Goal: Task Accomplishment & Management: Use online tool/utility

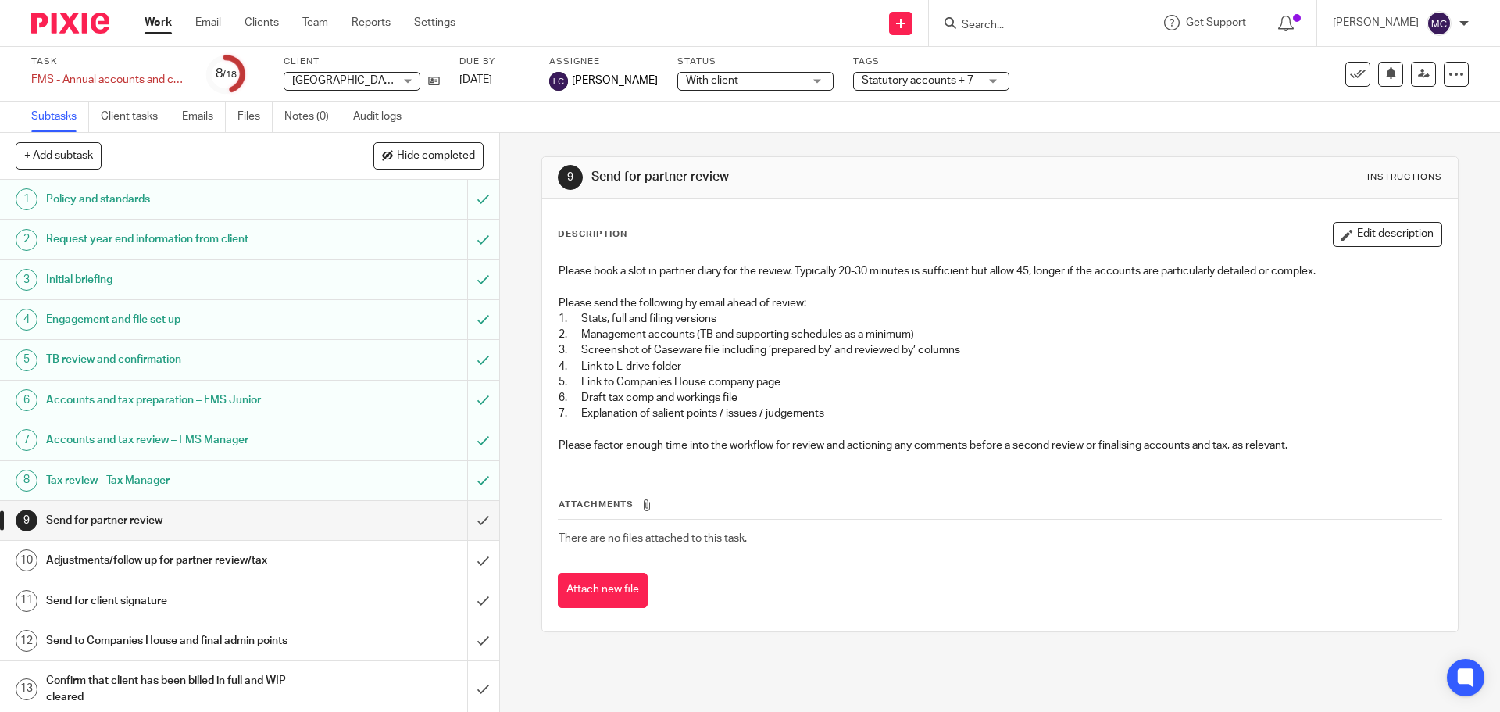
click at [1024, 28] on input "Search" at bounding box center [1030, 26] width 141 height 14
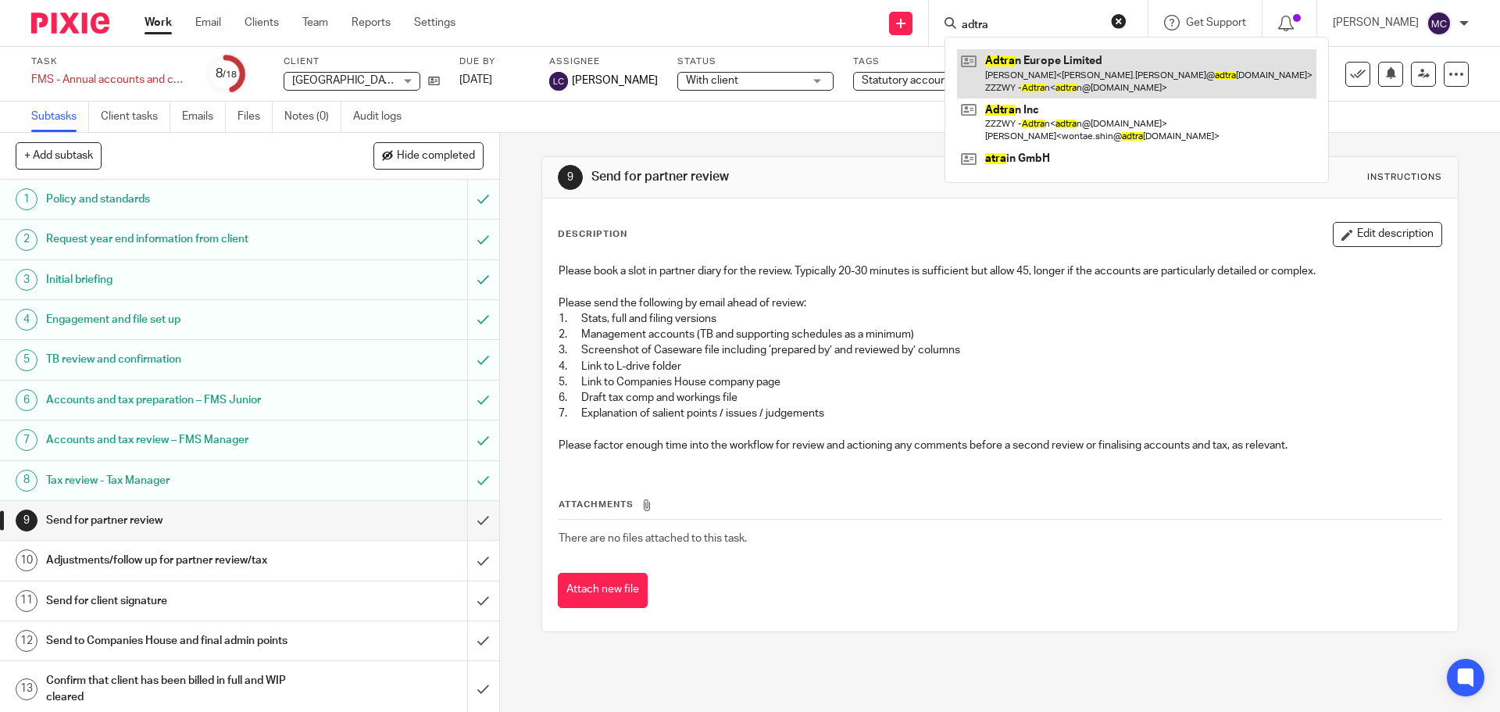
type input "adtra"
click at [1047, 59] on link at bounding box center [1136, 73] width 359 height 48
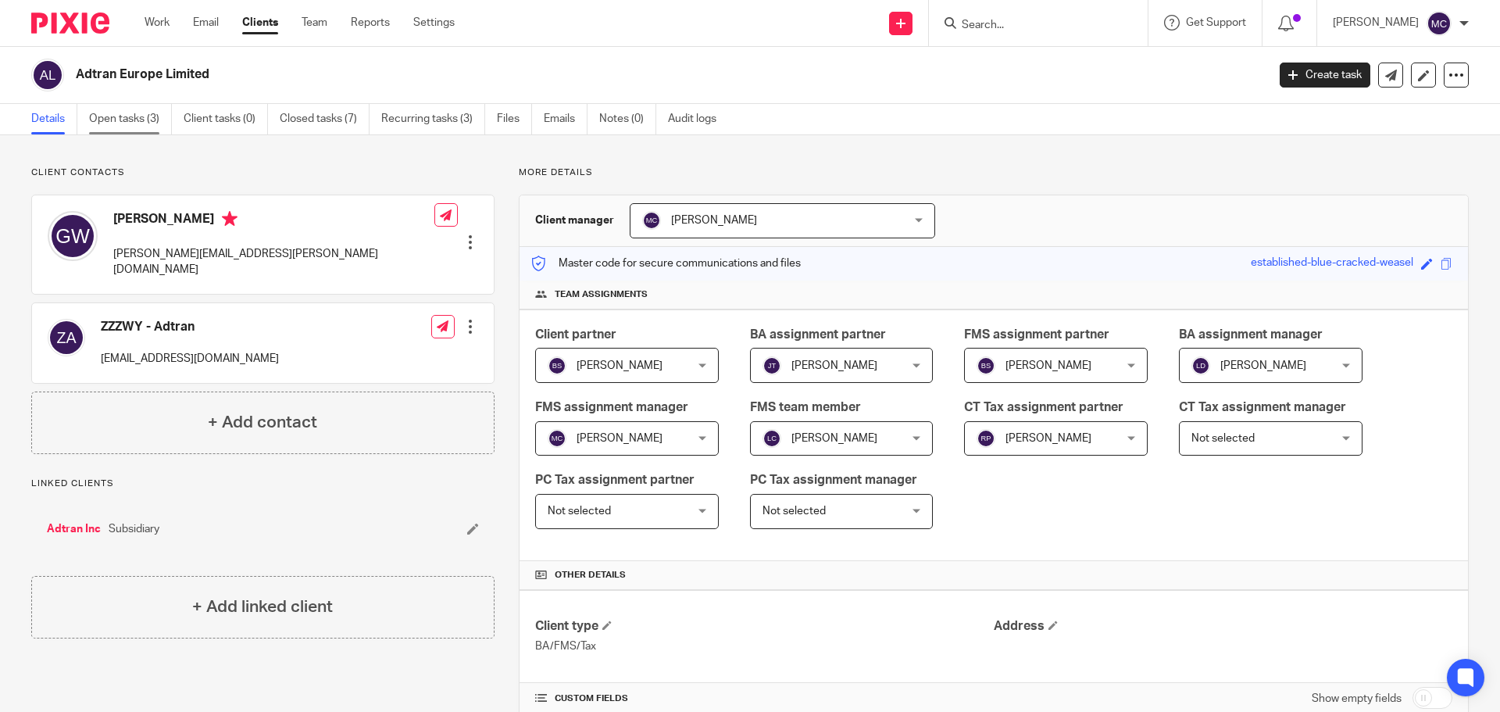
click at [129, 123] on link "Open tasks (3)" at bounding box center [130, 119] width 83 height 30
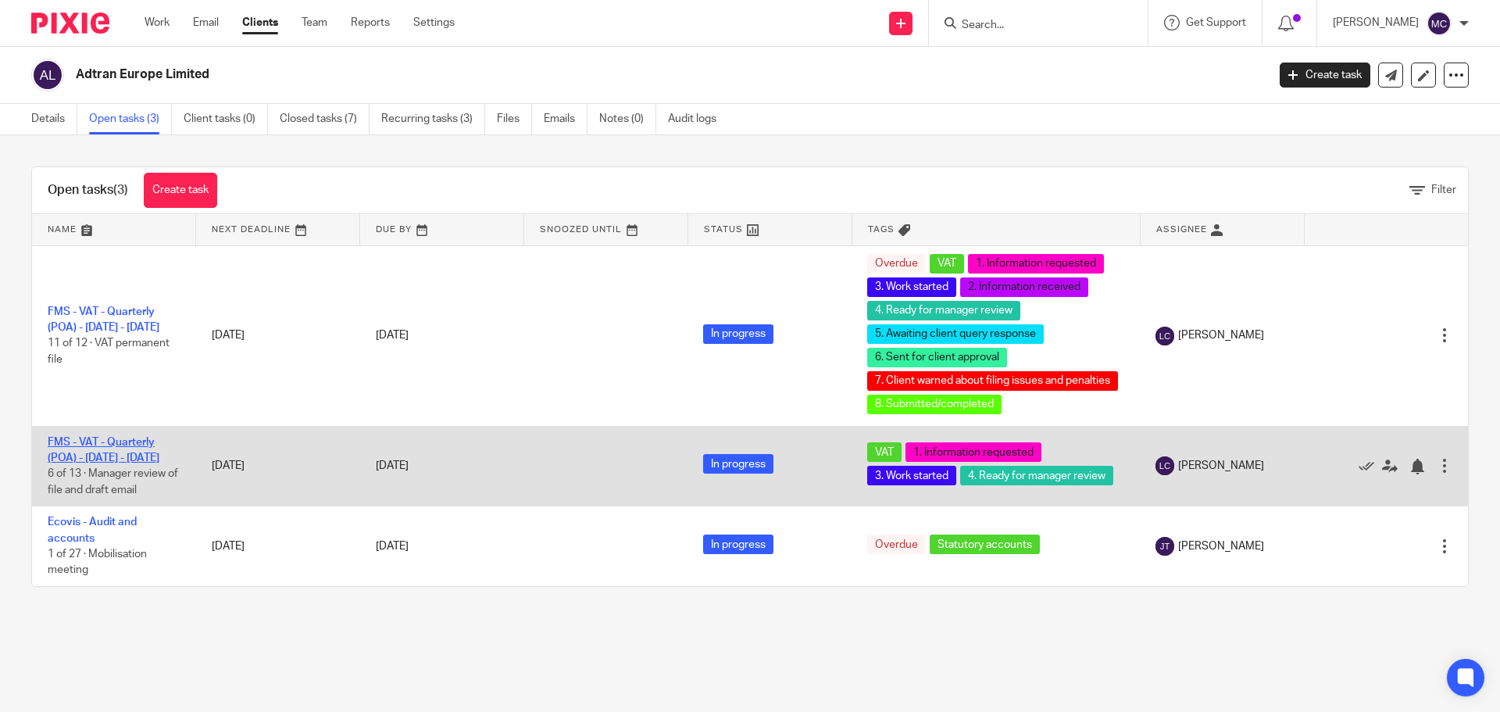
click at [137, 457] on link "FMS - VAT - Quarterly (POA) - [DATE] - [DATE]" at bounding box center [104, 450] width 112 height 27
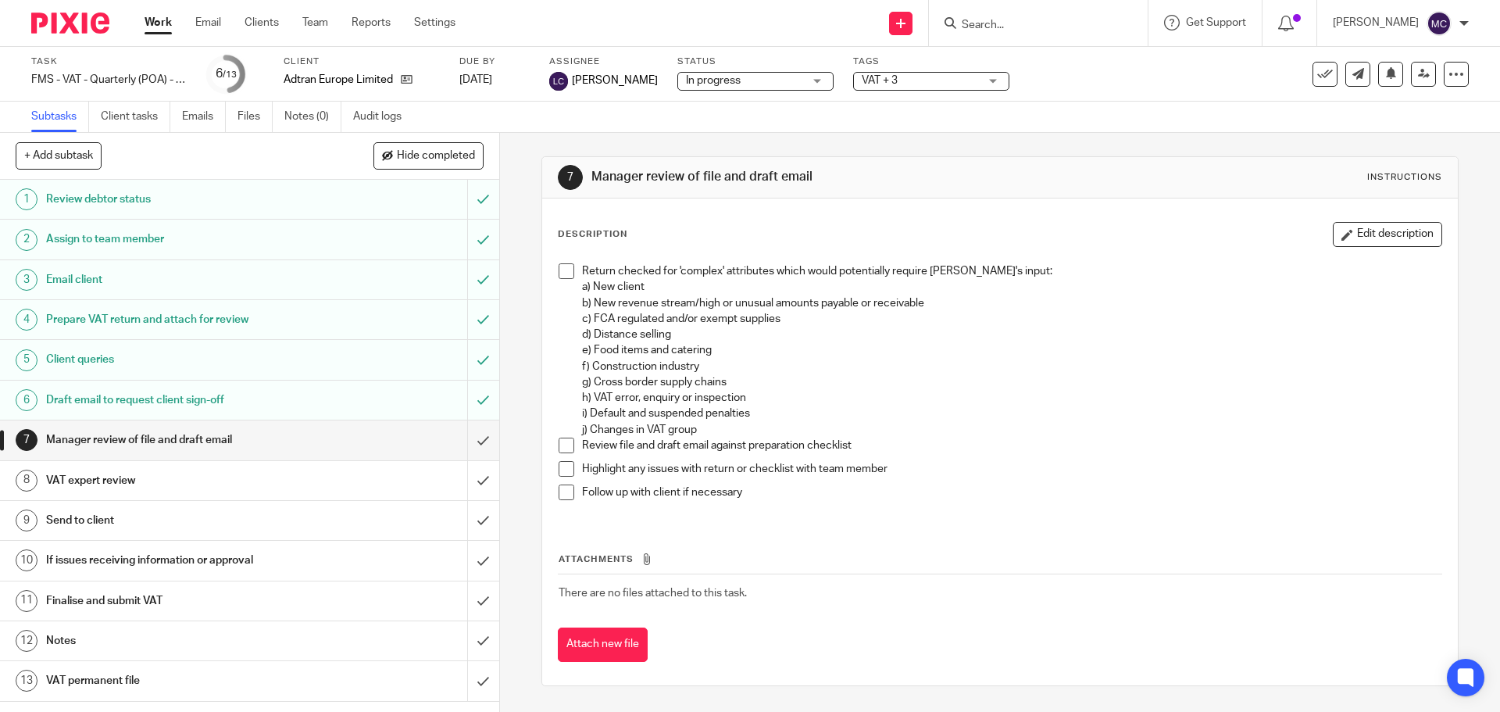
click at [274, 324] on h1 "Prepare VAT return and attach for review" at bounding box center [181, 319] width 270 height 23
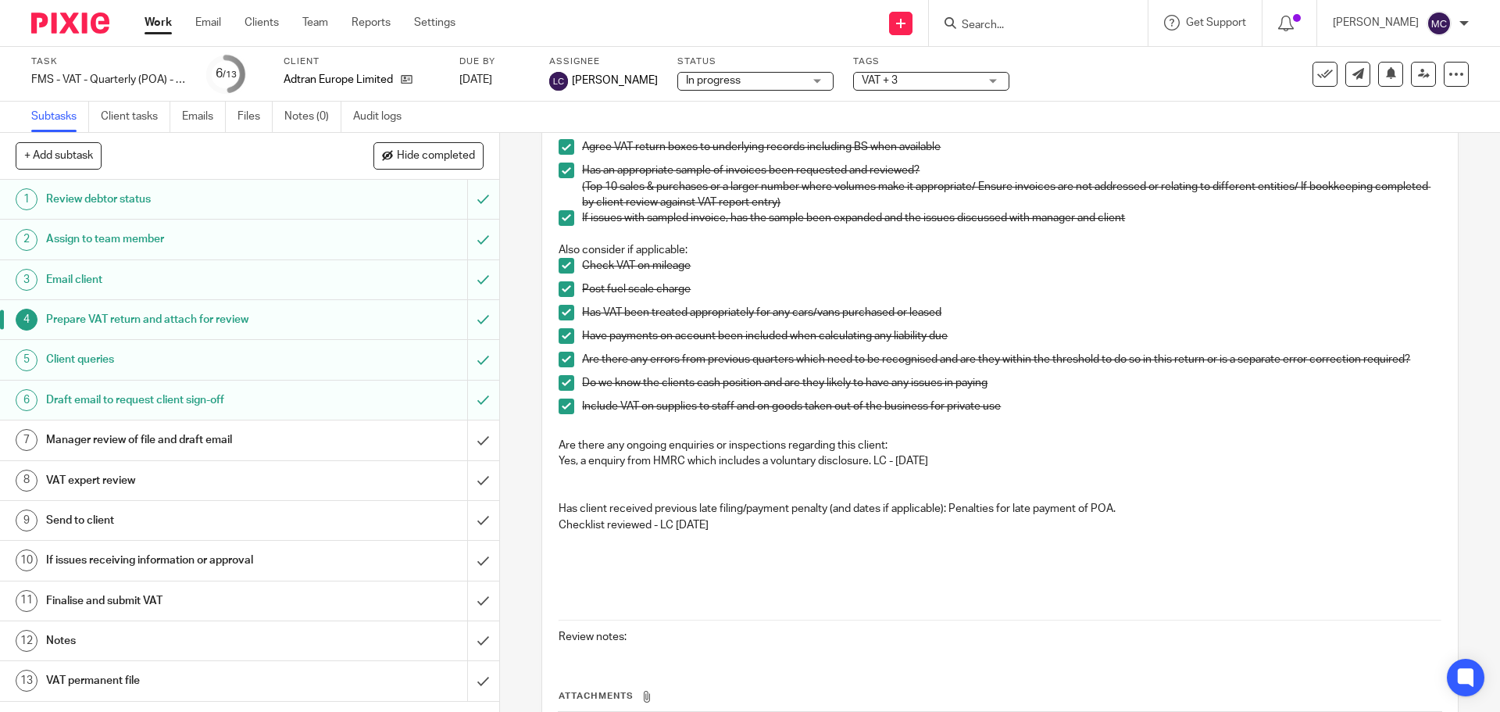
scroll to position [469, 0]
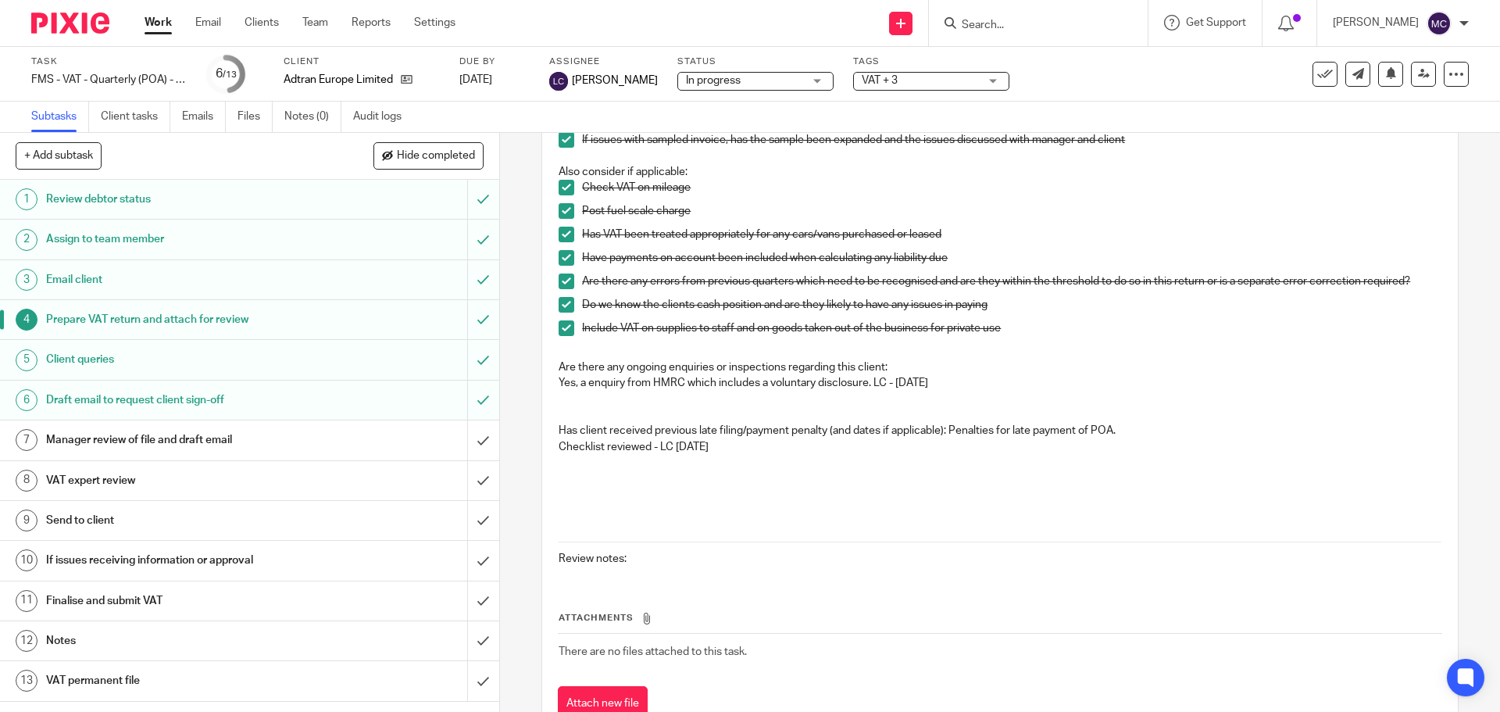
click at [316, 407] on div "Draft email to request client sign-off" at bounding box center [249, 399] width 406 height 23
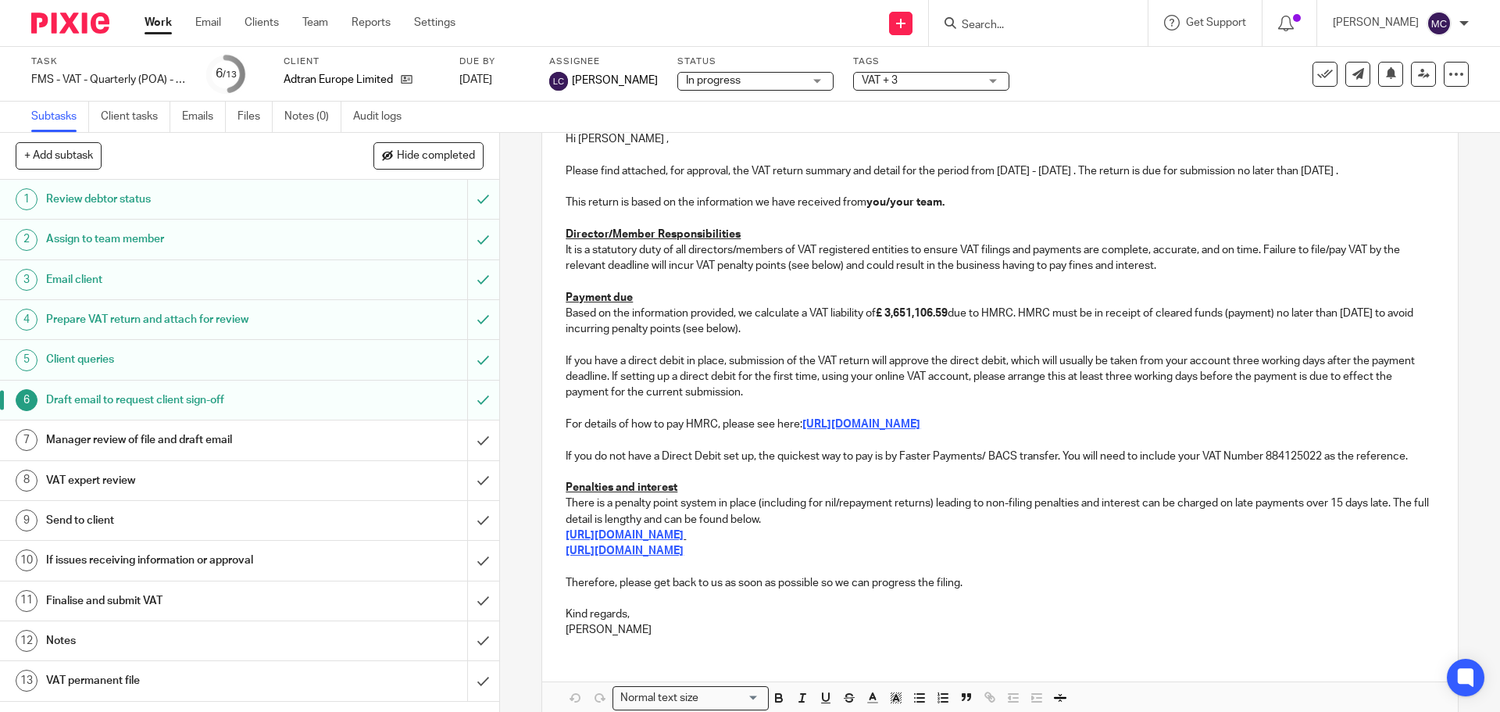
scroll to position [273, 0]
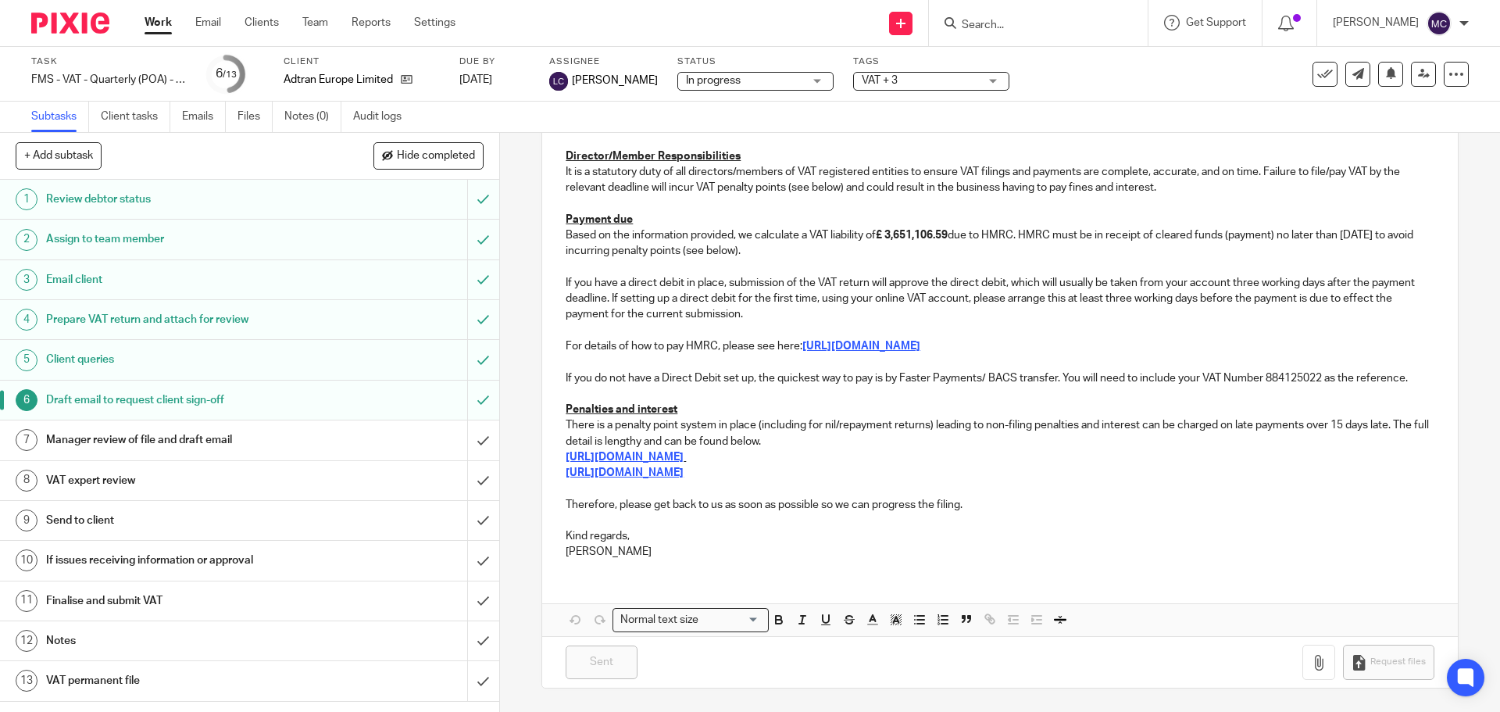
click at [273, 677] on h1 "VAT permanent file" at bounding box center [181, 680] width 270 height 23
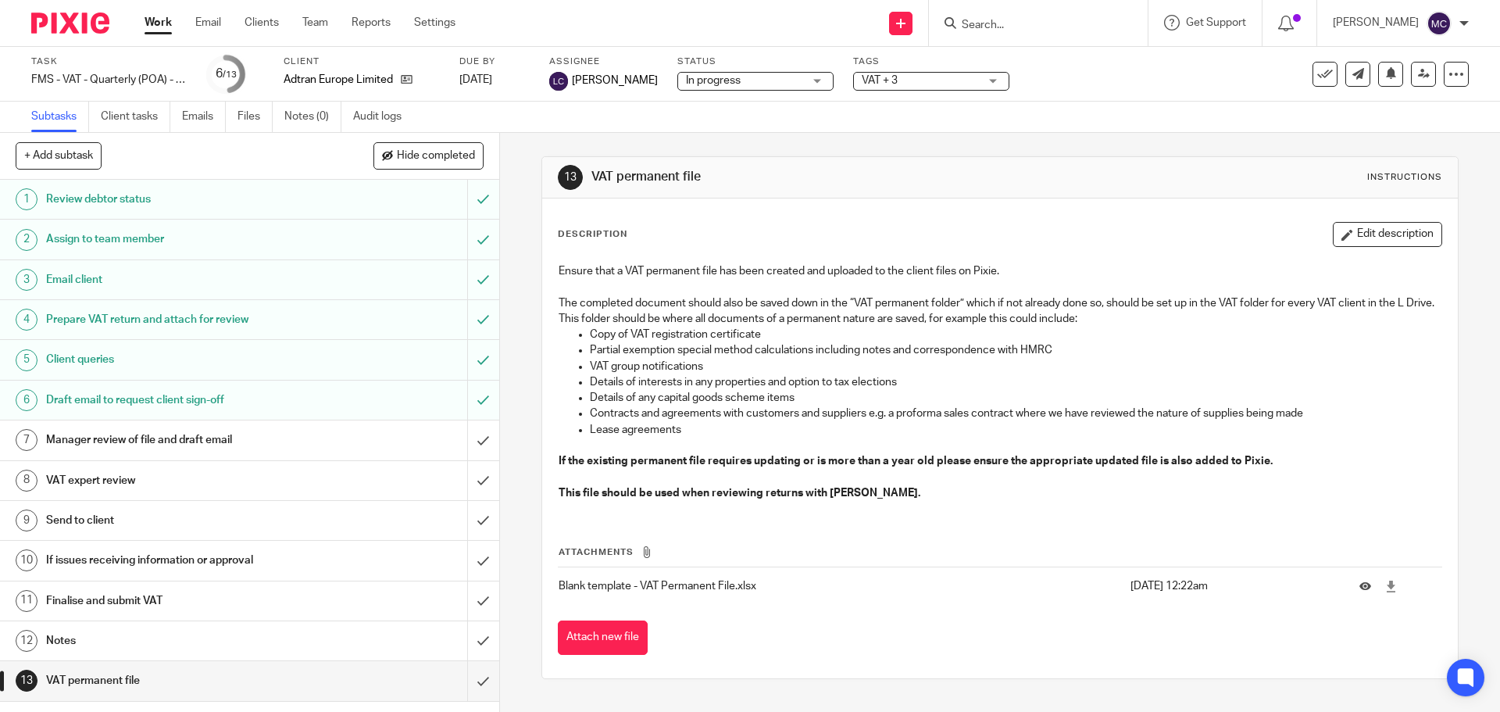
click at [185, 471] on h1 "VAT expert review" at bounding box center [181, 480] width 270 height 23
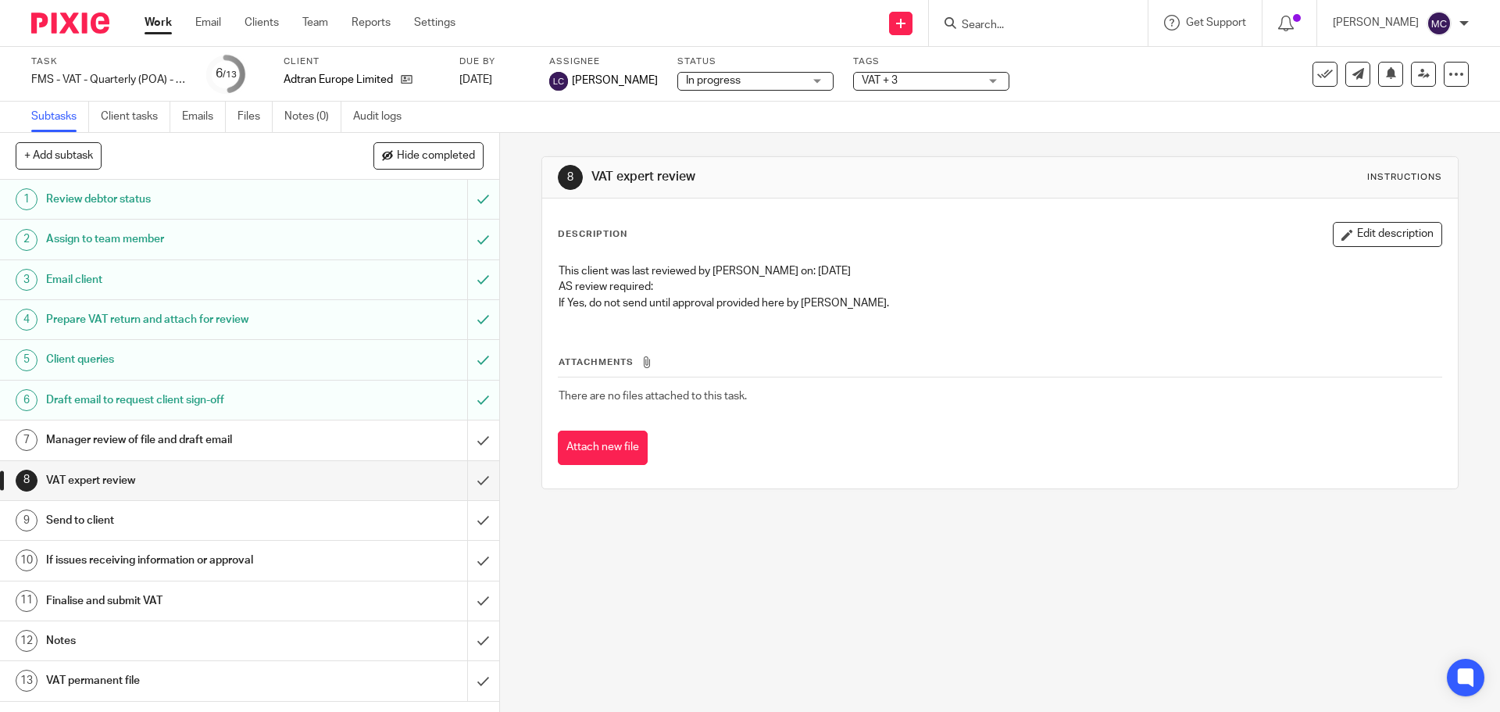
click at [262, 403] on h1 "Draft email to request client sign-off" at bounding box center [181, 399] width 270 height 23
